Goal: Learn about a topic

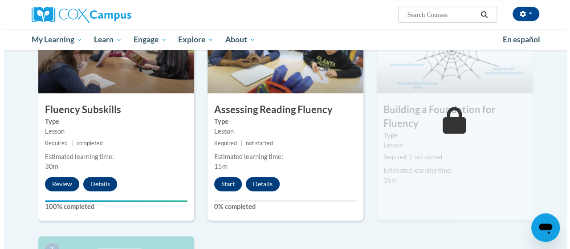
scroll to position [476, 0]
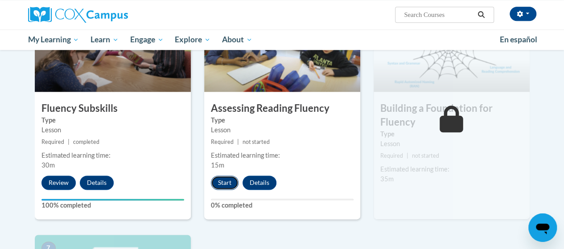
click at [228, 180] on button "Start" at bounding box center [225, 183] width 28 height 14
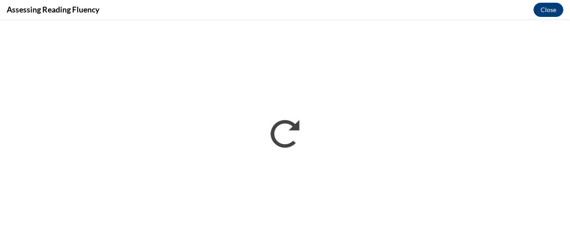
scroll to position [0, 0]
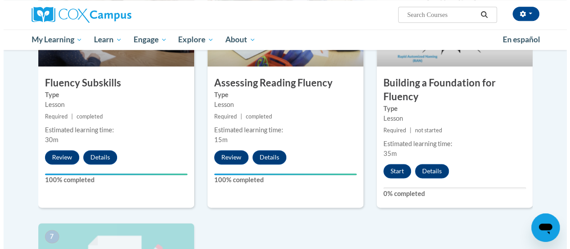
scroll to position [514, 0]
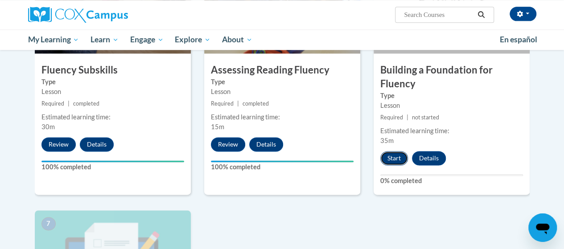
click at [390, 156] on button "Start" at bounding box center [394, 158] width 28 height 14
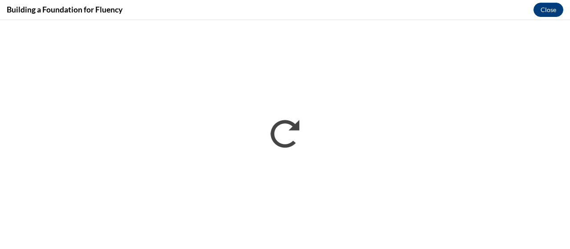
scroll to position [0, 0]
